Goal: Task Accomplishment & Management: Complete application form

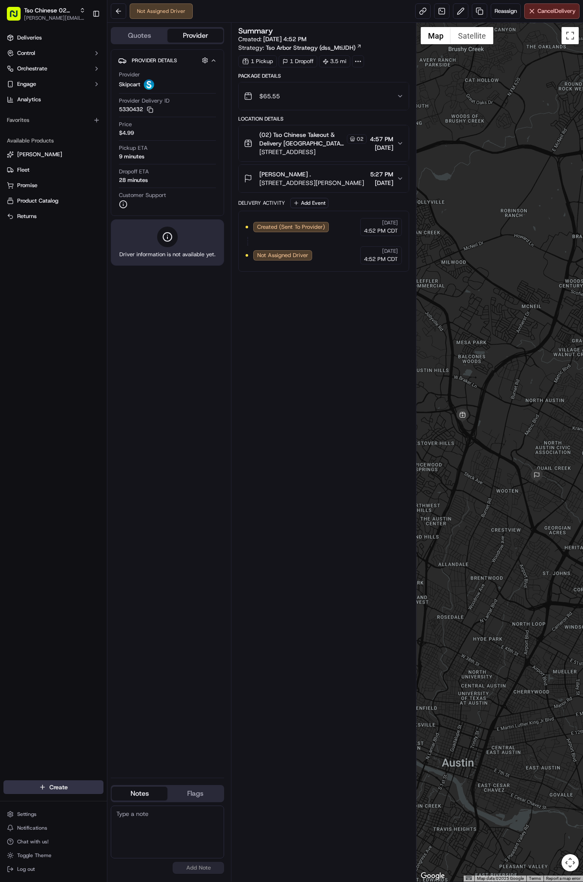
click at [60, 786] on html "Tso Chinese 02 Arbor [PERSON_NAME][EMAIL_ADDRESS][DOMAIN_NAME] Toggle Sidebar D…" at bounding box center [291, 441] width 583 height 882
click at [129, 797] on link "Delivery" at bounding box center [155, 802] width 96 height 15
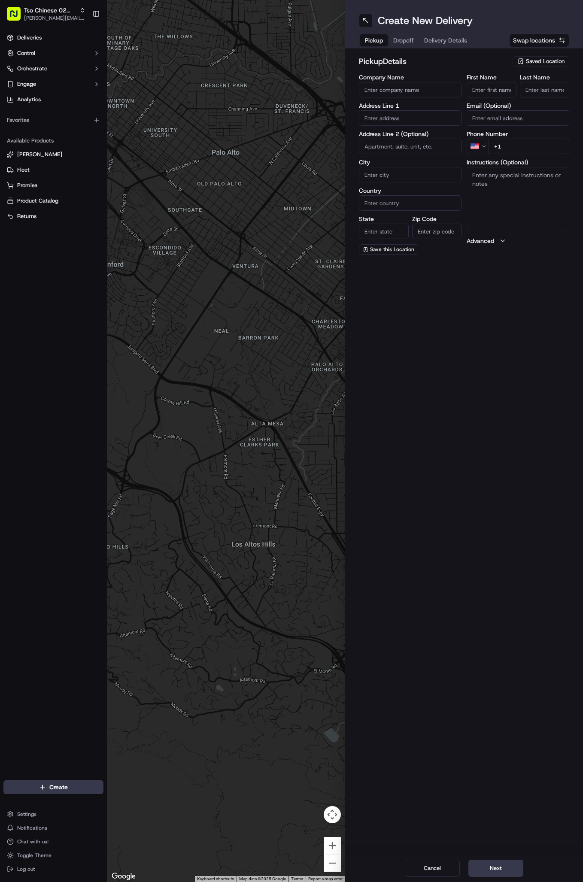
click at [535, 59] on span "Saved Location" at bounding box center [545, 62] width 39 height 8
click at [529, 100] on span "(02) Tso Chinese Takeout & Delivery [GEOGRAPHIC_DATA] (02)" at bounding box center [526, 97] width 106 height 15
type input "(02) Tso Chinese Takeout & Delivery [GEOGRAPHIC_DATA]"
type input "Bldg E Ste 402"
type input "Austin"
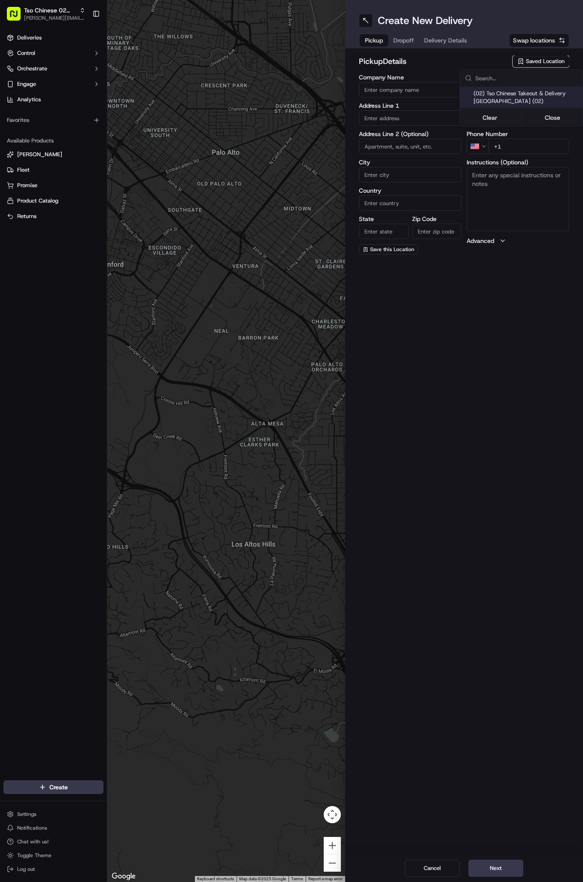
type input "US"
type input "[GEOGRAPHIC_DATA]"
type input "78759"
type input "Tso Chinese"
type input "Arboretum Crossing Manager"
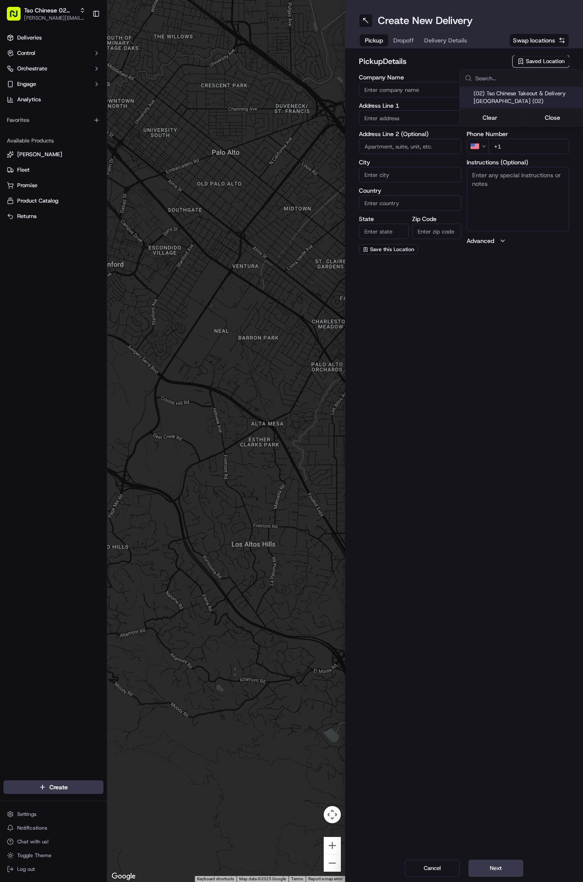
type input "[EMAIL_ADDRESS][DOMAIN_NAME]"
type input "[PHONE_NUMBER]"
type textarea "Submit a picture displaying address & food as Proof of Delivery. Envía una foto…"
type input "[STREET_ADDRESS]"
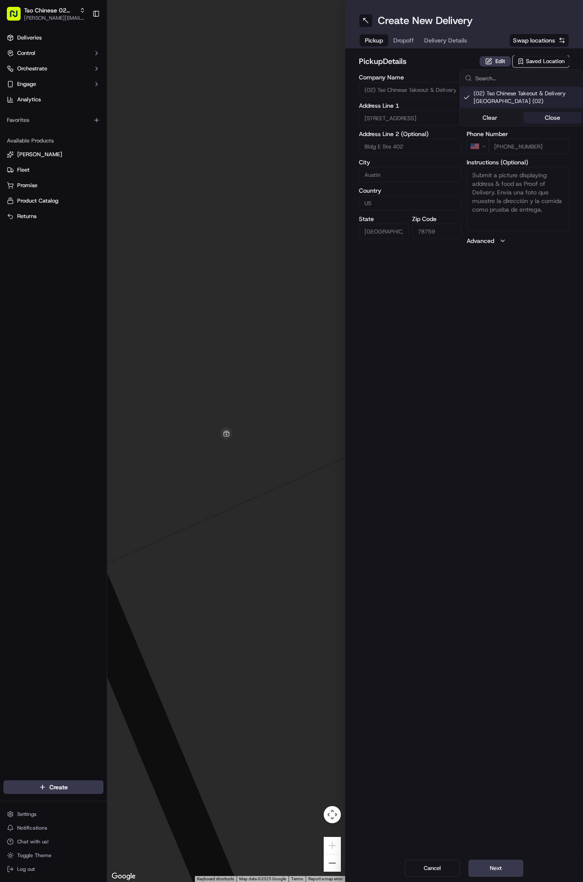
click at [543, 116] on button "Close" at bounding box center [552, 118] width 59 height 12
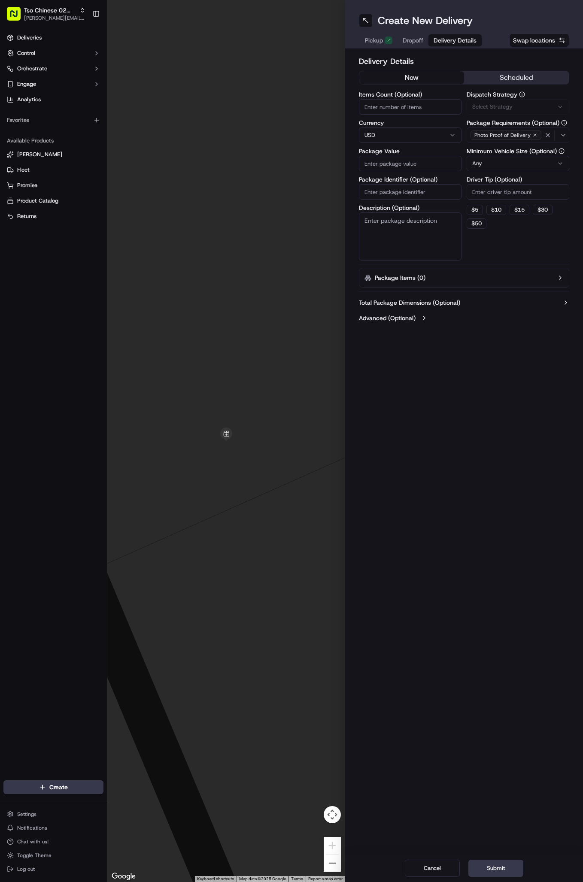
click at [446, 35] on button "Delivery Details" at bounding box center [454, 40] width 53 height 12
click at [512, 102] on button "Via Automation" at bounding box center [518, 106] width 103 height 15
click at [510, 155] on span "Tso Arbor Strategy" at bounding box center [526, 154] width 106 height 8
click at [551, 182] on button "Close" at bounding box center [552, 183] width 59 height 12
click at [527, 192] on input "Driver Tip (Optional)" at bounding box center [518, 191] width 103 height 15
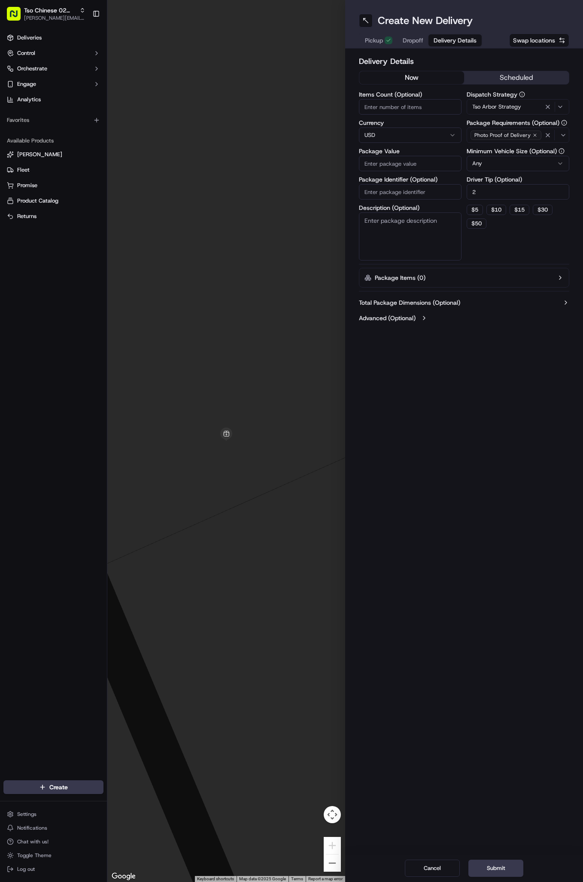
type input "2"
click at [399, 189] on input "Package Identifier (Optional)" at bounding box center [410, 191] width 103 height 15
paste input "#JXK6MMP"
type input "#JXK6MMP"
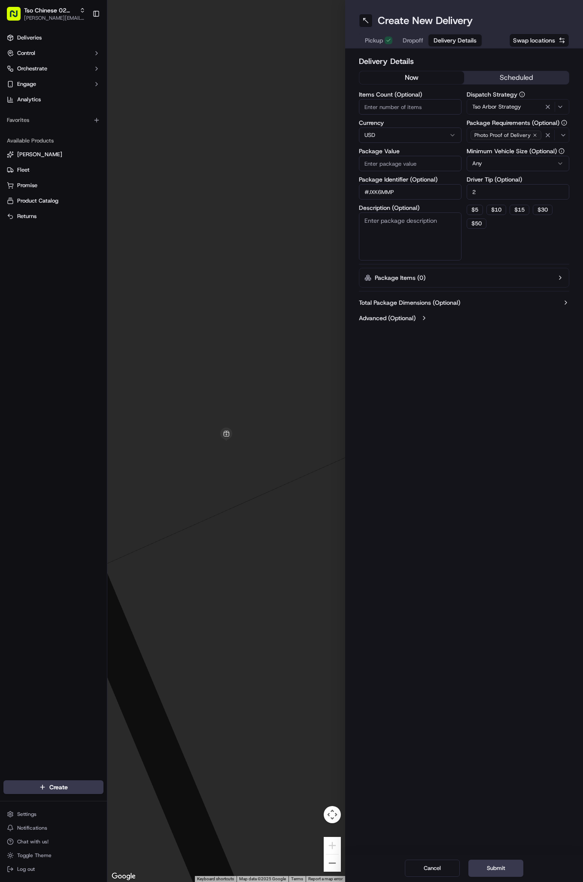
click at [397, 167] on input "Package Value" at bounding box center [410, 163] width 103 height 15
type input "85.19"
click at [415, 39] on span "Dropoff" at bounding box center [413, 40] width 21 height 9
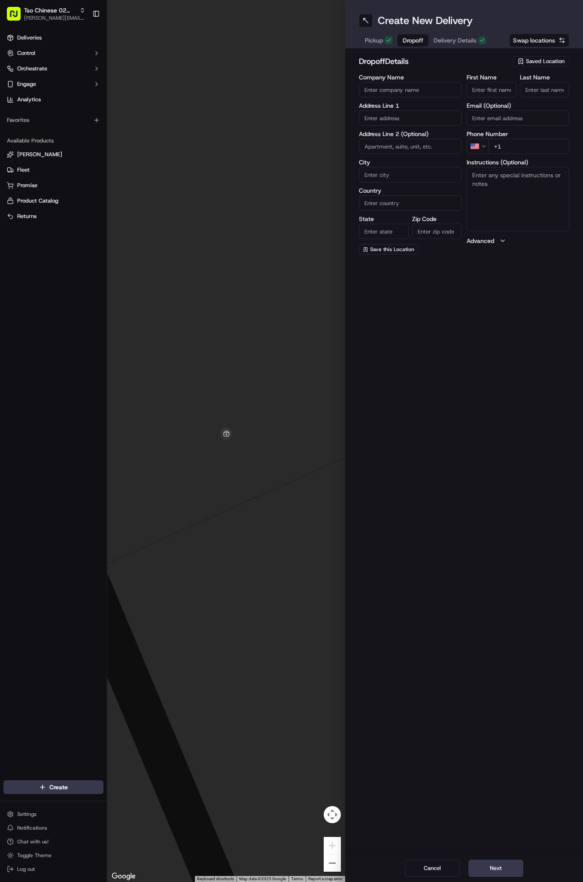
click at [485, 89] on input "First Name" at bounding box center [492, 89] width 50 height 15
paste input "[PERSON_NAME]"
type input "[PERSON_NAME]"
type input "."
click at [519, 144] on input "+1" at bounding box center [528, 146] width 81 height 15
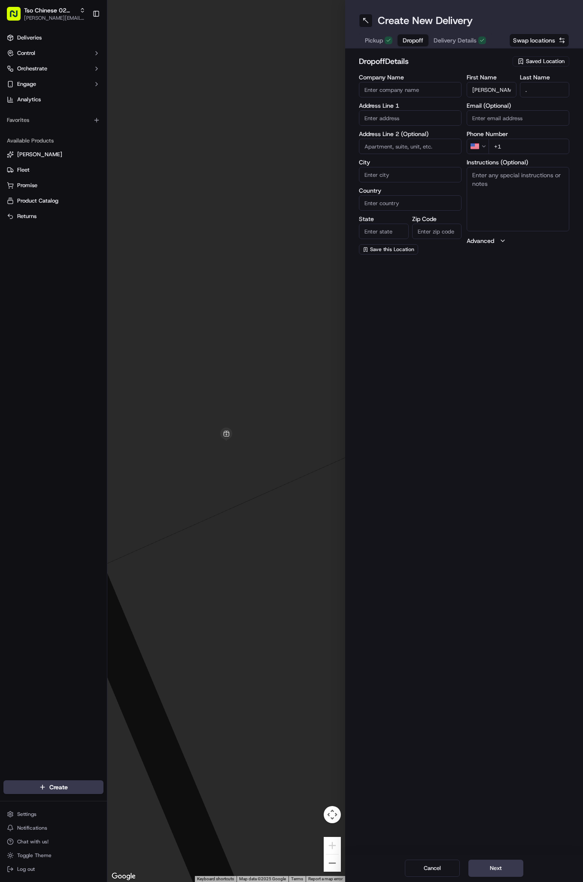
click at [524, 142] on input "+1" at bounding box center [528, 146] width 81 height 15
click at [515, 146] on input "+1" at bounding box center [528, 146] width 81 height 15
paste input "[PHONE_NUMBER]"
type input "[PHONE_NUMBER]"
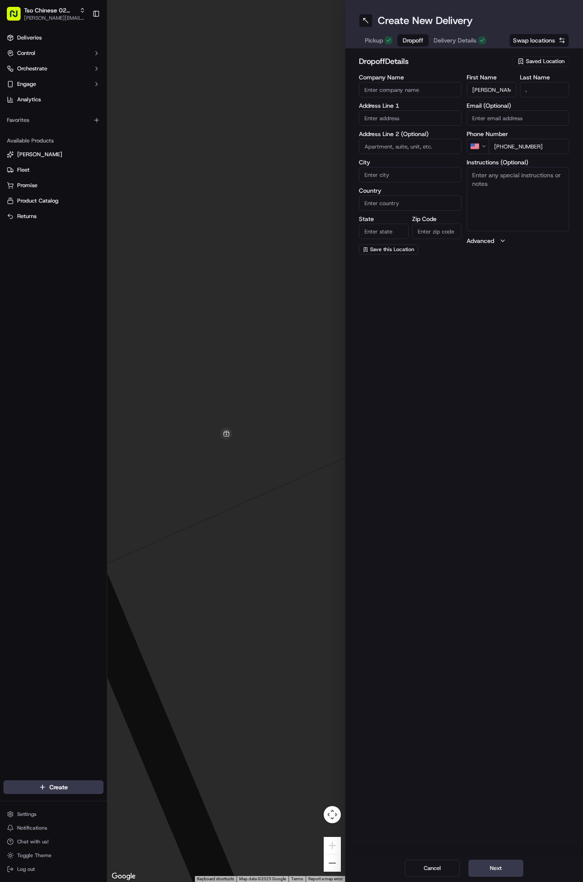
click at [482, 198] on textarea "Instructions (Optional)" at bounding box center [518, 199] width 103 height 64
paste textarea "Company: Deliver to front door to [PERSON_NAME]"
click at [510, 194] on textarea "Company: Deliver to front door to [PERSON_NAME]" at bounding box center [518, 199] width 103 height 64
paste textarea "Deliver to host stand at dirdie birdie - ask for [PERSON_NAME]"
type textarea "Company: Deliver to front door to [PERSON_NAME] Deliver to host stand at dirdie…"
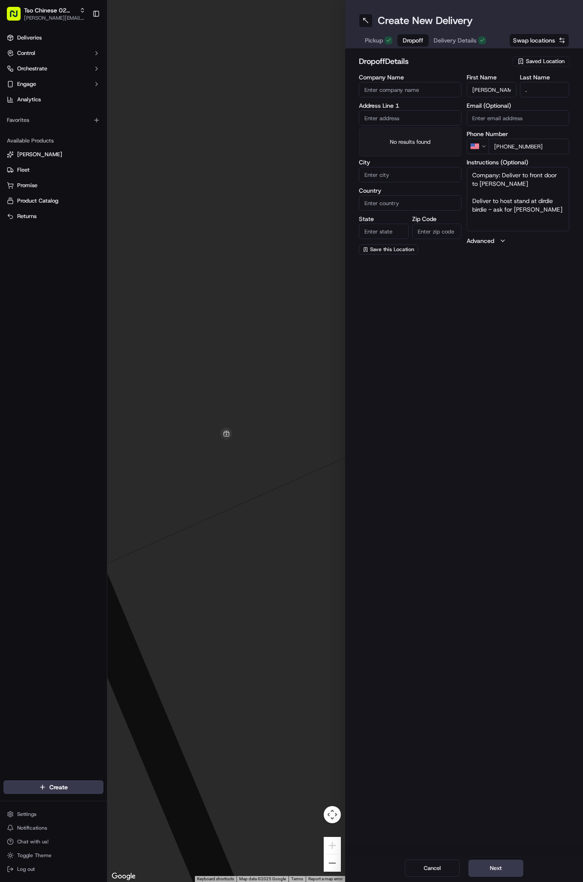
paste input "10910 Domain Dr"
click at [402, 140] on div "[STREET_ADDRESS]" at bounding box center [410, 136] width 98 height 13
type input "[STREET_ADDRESS]"
type input "Austin"
type input "[GEOGRAPHIC_DATA]"
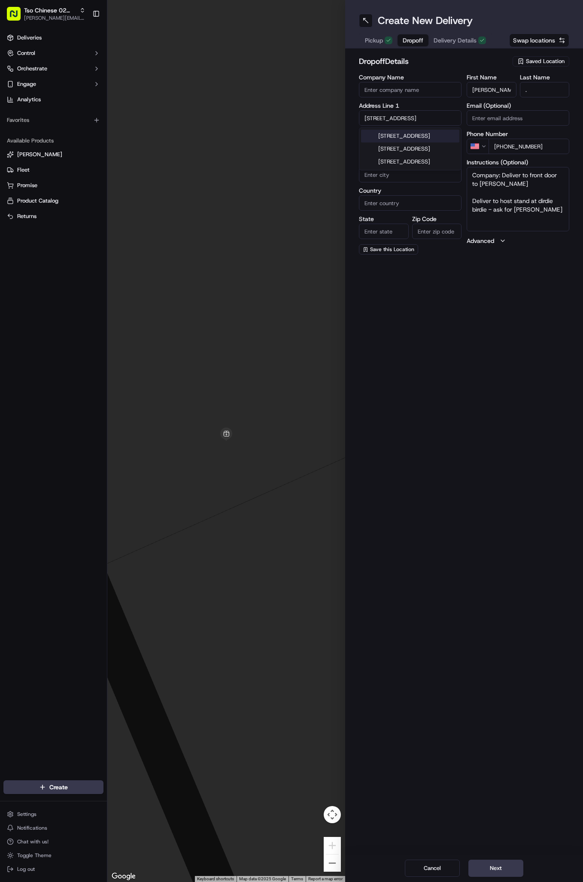
type input "[GEOGRAPHIC_DATA]"
type input "78758"
type input "[STREET_ADDRESS]"
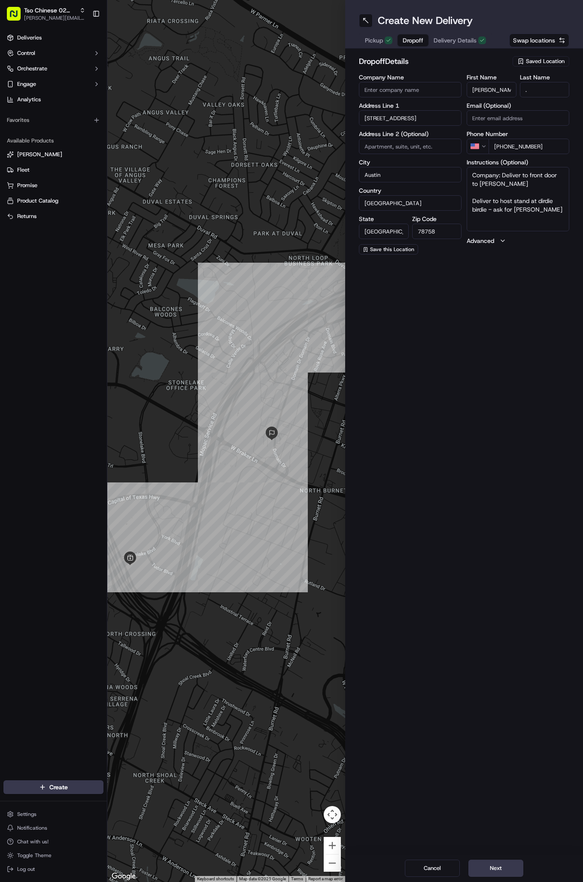
click at [386, 141] on input at bounding box center [410, 146] width 103 height 15
type input "SUITW 120"
click at [459, 40] on span "Delivery Details" at bounding box center [455, 40] width 43 height 9
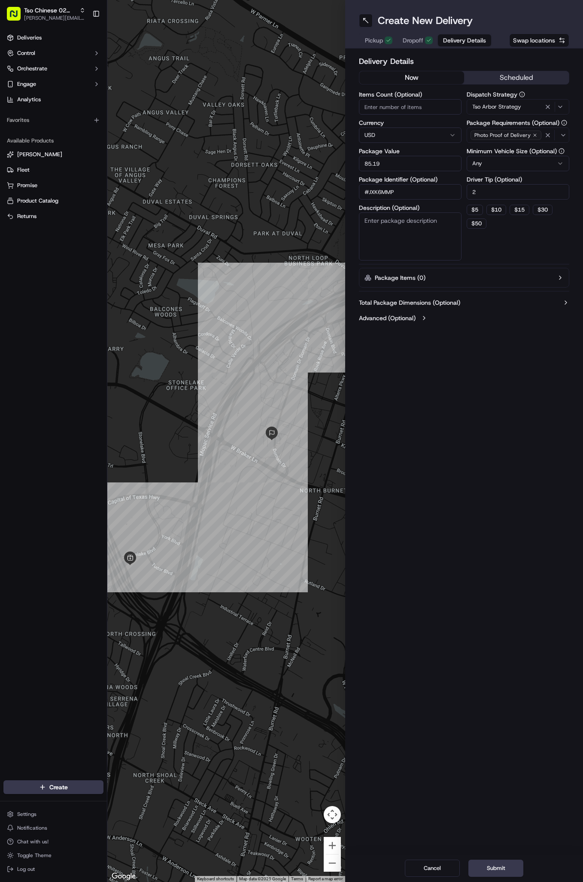
click at [532, 135] on icon "button" at bounding box center [534, 135] width 5 height 5
click at [532, 135] on div "Select requirements" at bounding box center [518, 135] width 98 height 8
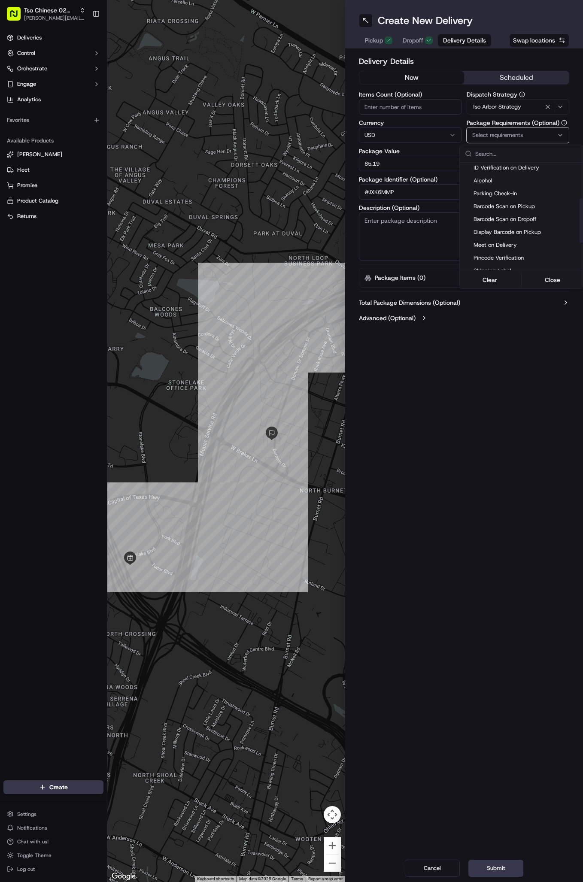
scroll to position [87, 0]
click at [493, 238] on span "Meet on Delivery" at bounding box center [526, 237] width 106 height 8
click at [538, 279] on button "Close" at bounding box center [552, 280] width 59 height 12
click at [420, 39] on span "Dropoff" at bounding box center [413, 40] width 21 height 9
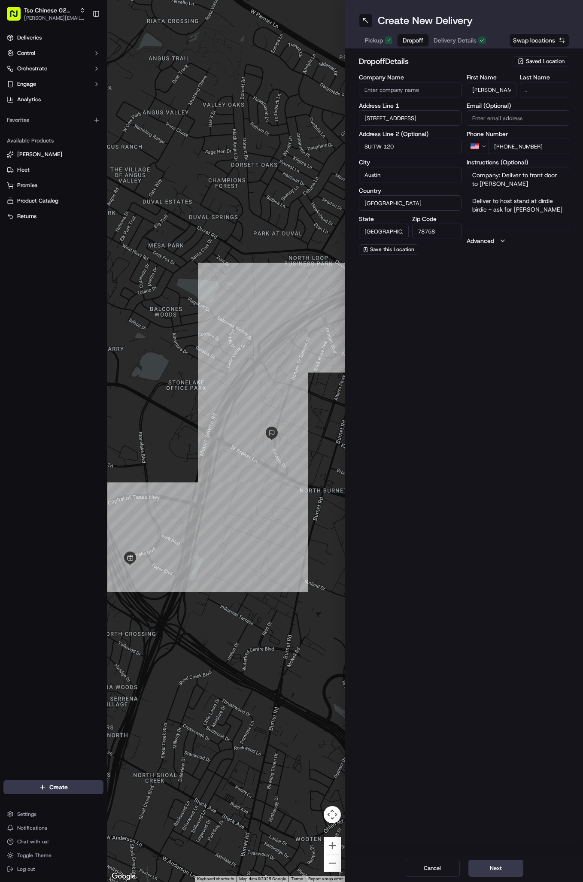
click at [420, 39] on span "Dropoff" at bounding box center [413, 40] width 21 height 9
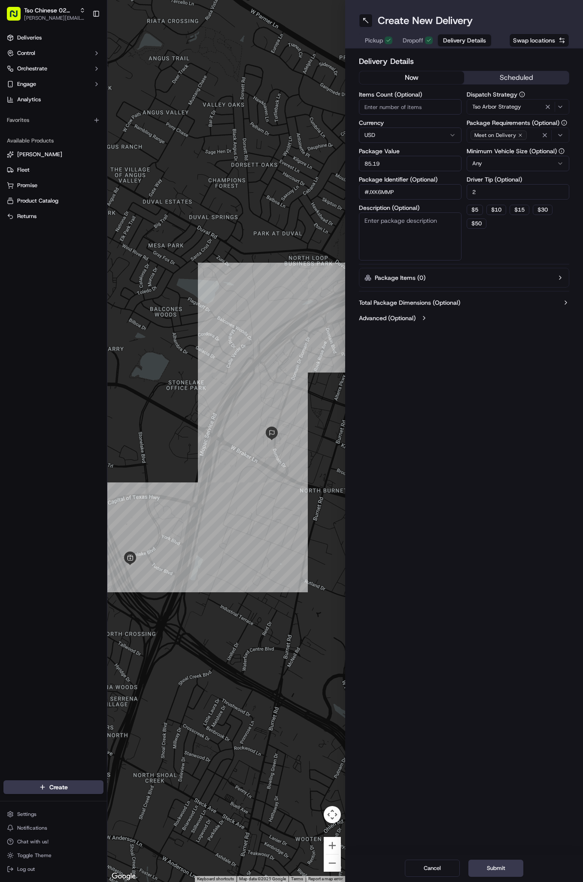
click at [457, 40] on span "Delivery Details" at bounding box center [464, 40] width 43 height 9
click at [488, 869] on button "Submit" at bounding box center [495, 868] width 55 height 17
click at [488, 869] on div "Cancel Submit" at bounding box center [464, 868] width 238 height 27
